Goal: Information Seeking & Learning: Learn about a topic

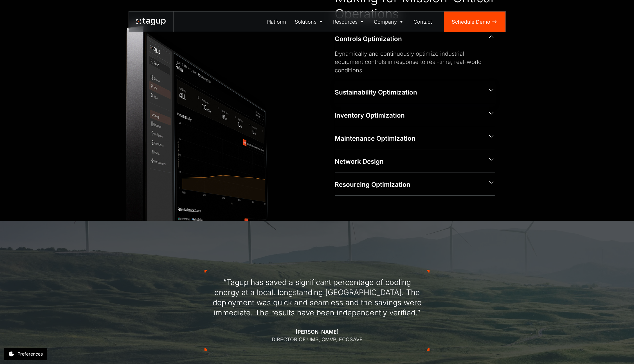
click at [368, 86] on div "Sustainability Optimization" at bounding box center [415, 91] width 160 height 23
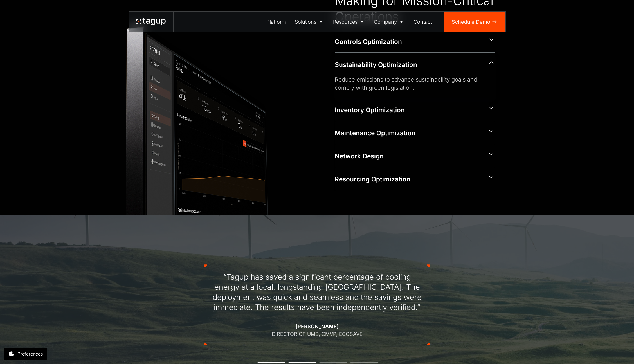
scroll to position [427, 0]
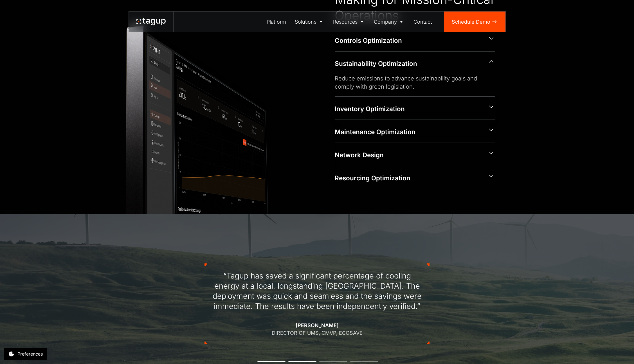
click at [373, 112] on div "Inventory Optimization" at bounding box center [409, 108] width 148 height 9
click at [373, 134] on div "Maintenance Optimization" at bounding box center [409, 131] width 148 height 9
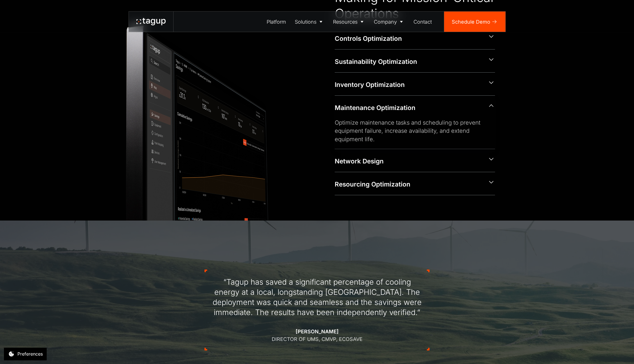
scroll to position [429, 0]
click at [369, 161] on div "Network Design" at bounding box center [409, 161] width 148 height 9
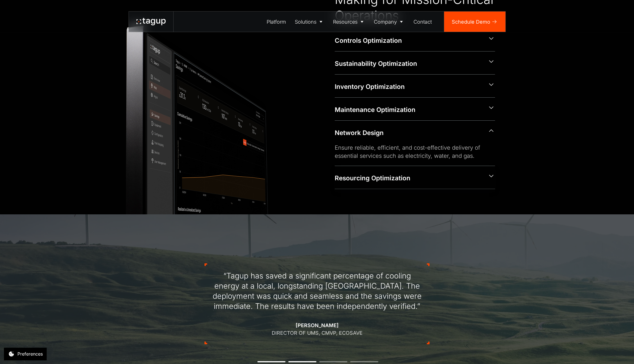
click at [372, 181] on div "Resourcing Optimization" at bounding box center [409, 178] width 148 height 9
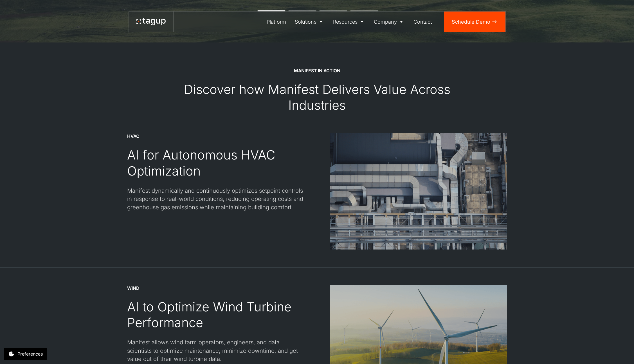
scroll to position [780, 0]
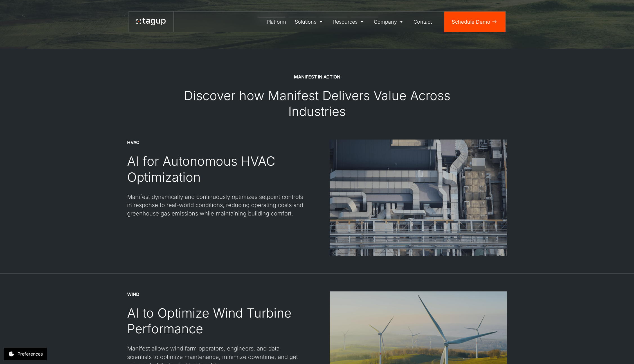
click at [202, 164] on div "AI for Autonomous HVAC Optimization" at bounding box center [215, 169] width 177 height 32
